Goal: Transaction & Acquisition: Purchase product/service

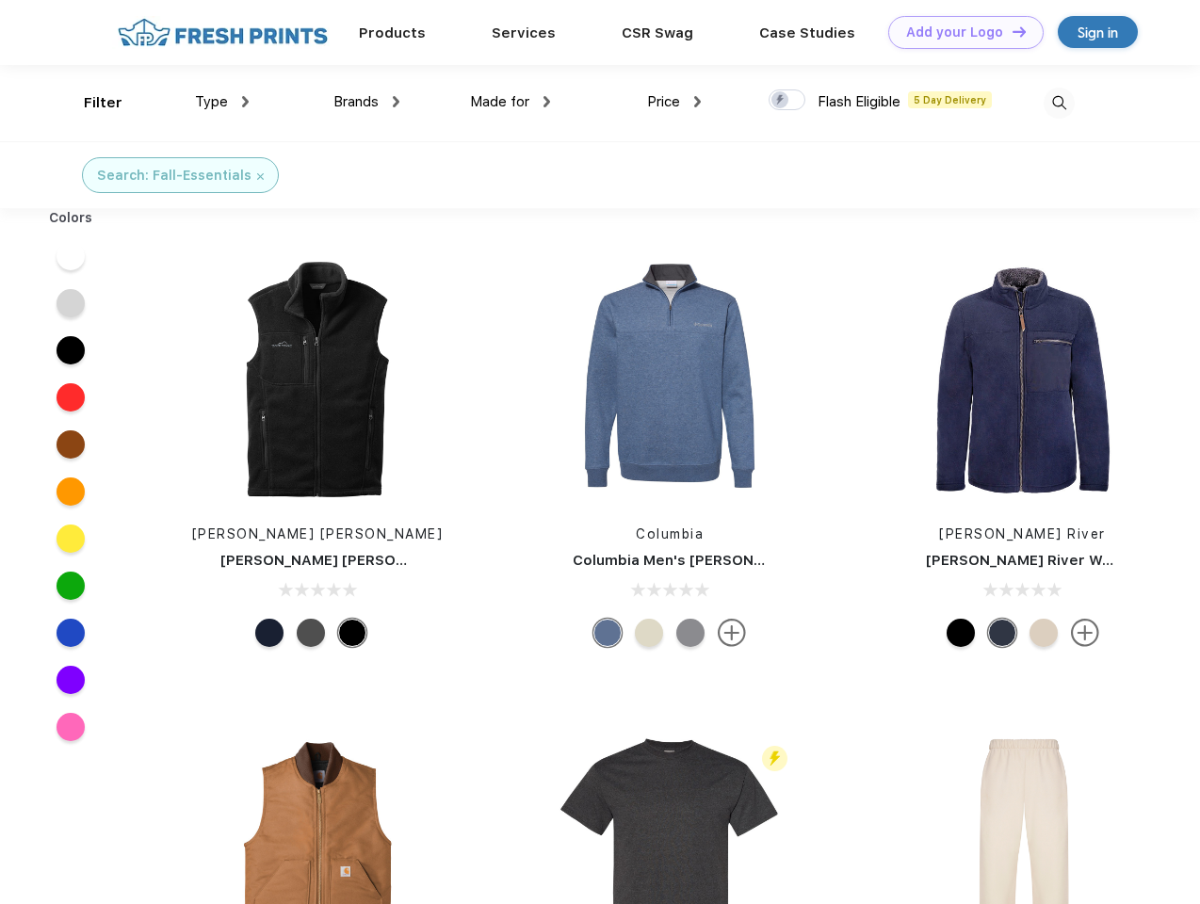
click at [959, 32] on link "Add your Logo Design Tool" at bounding box center [965, 32] width 155 height 33
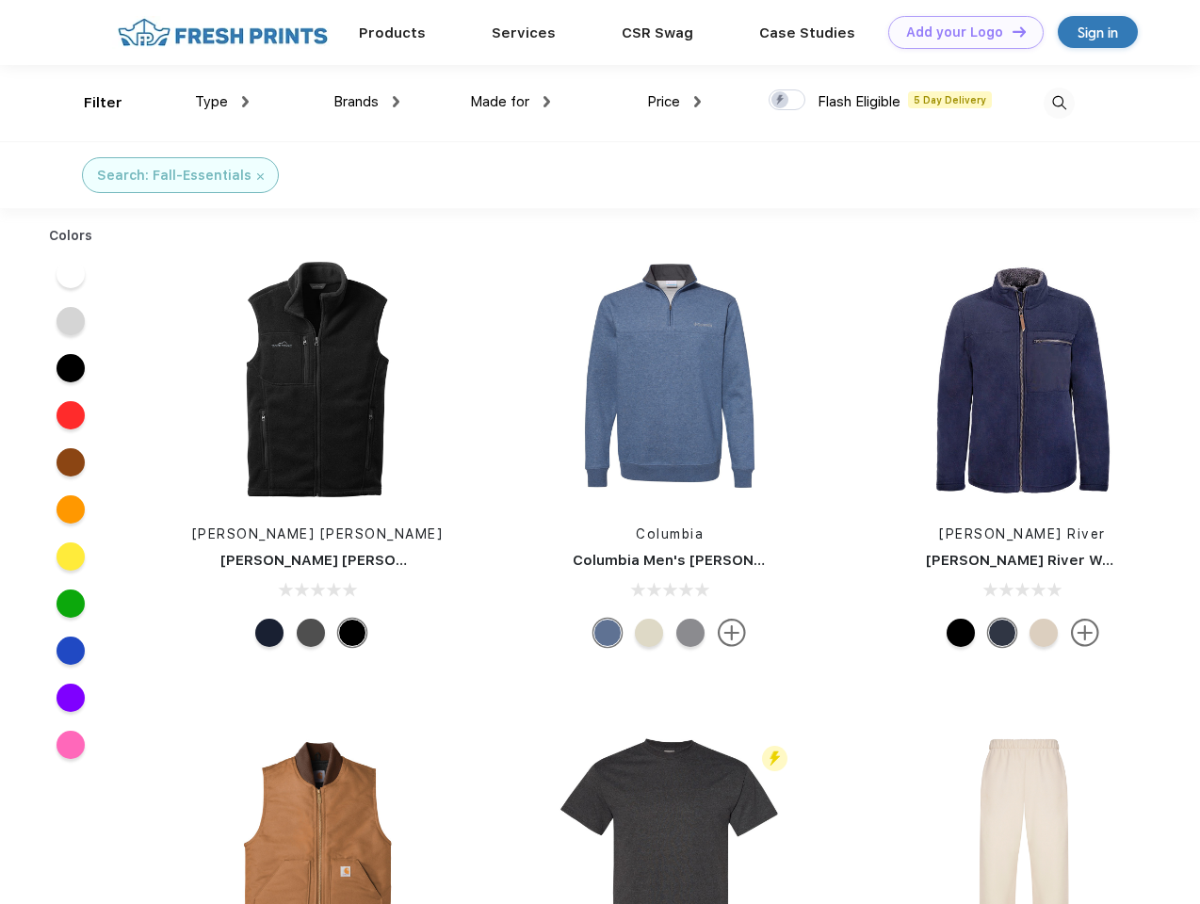
click at [0, 0] on div "Design Tool" at bounding box center [0, 0] width 0 height 0
click at [1011, 31] on link "Add your Logo Design Tool" at bounding box center [965, 32] width 155 height 33
click at [90, 103] on div "Filter" at bounding box center [103, 103] width 39 height 22
click at [222, 102] on span "Type" at bounding box center [211, 101] width 33 height 17
click at [366, 102] on span "Brands" at bounding box center [355, 101] width 45 height 17
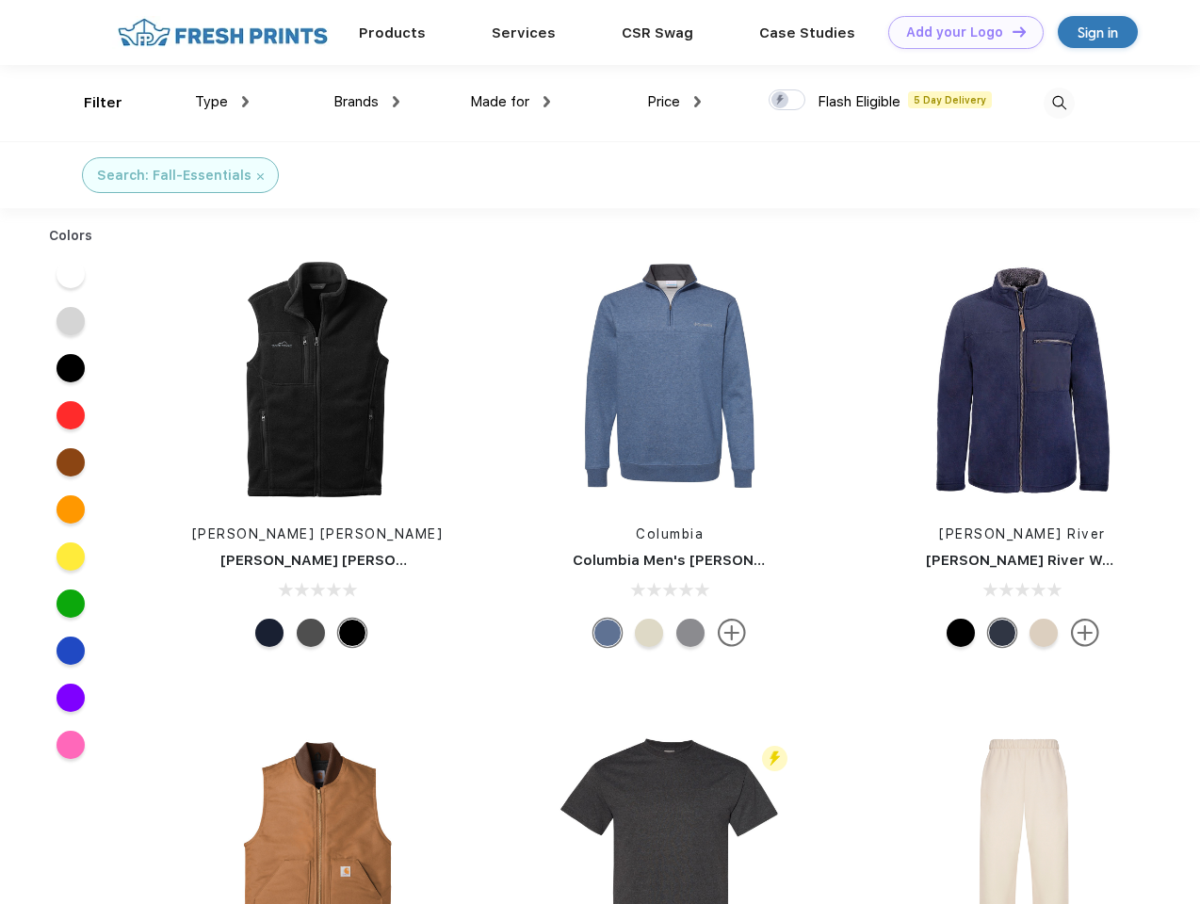
click at [511, 102] on span "Made for" at bounding box center [499, 101] width 59 height 17
click at [674, 102] on span "Price" at bounding box center [663, 101] width 33 height 17
click at [787, 101] on div at bounding box center [787, 99] width 37 height 21
click at [781, 101] on input "checkbox" at bounding box center [775, 95] width 12 height 12
click at [1059, 103] on img at bounding box center [1059, 103] width 31 height 31
